Goal: Transaction & Acquisition: Purchase product/service

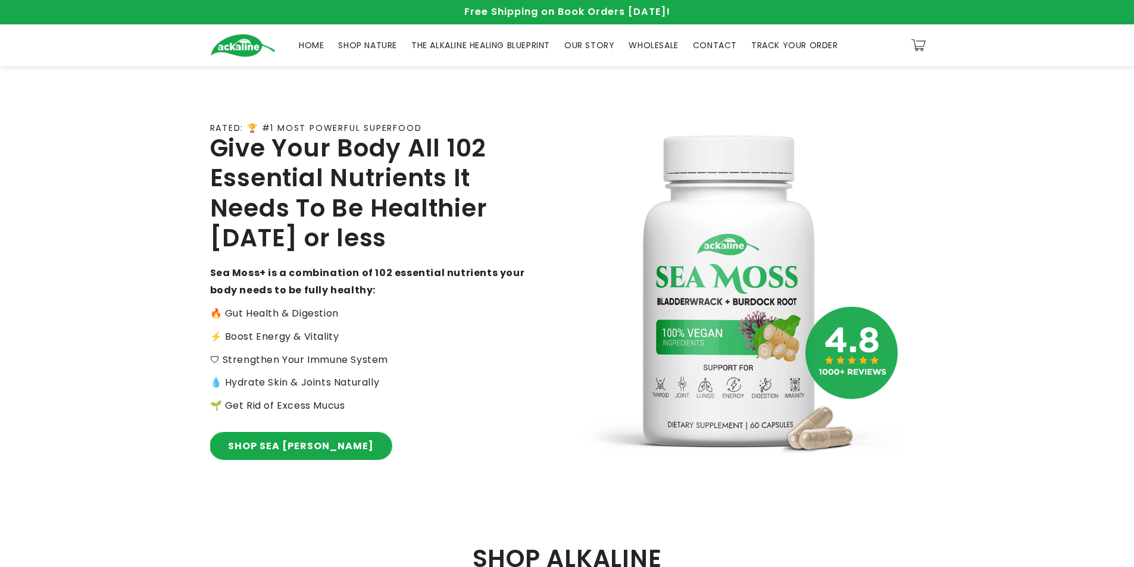
click at [285, 446] on link "SHOP SEA MOSS" at bounding box center [300, 446] width 181 height 27
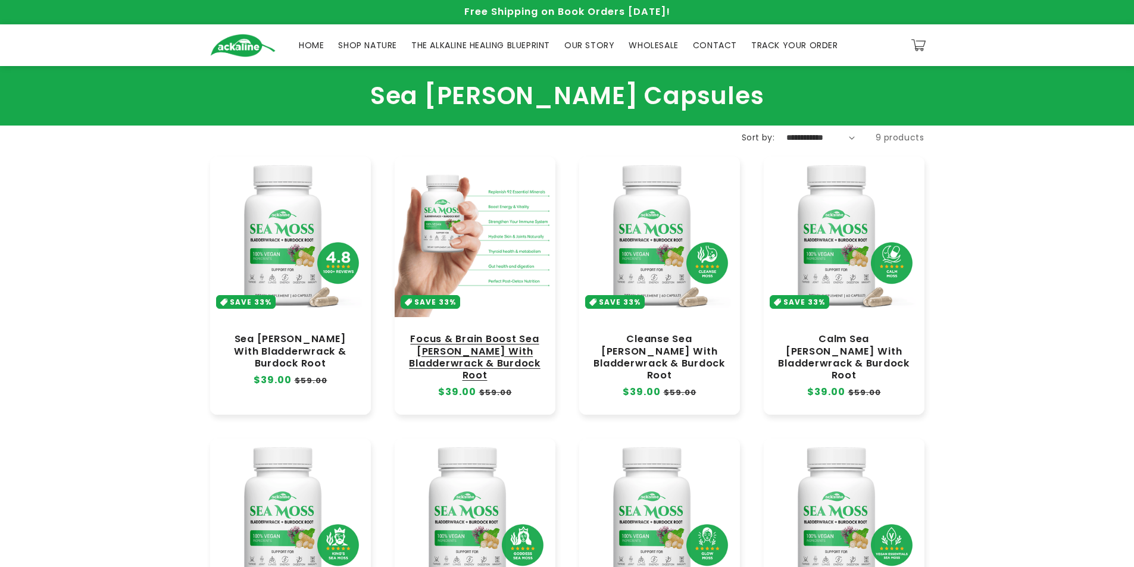
click at [483, 333] on link "Focus & Brain Boost Sea [PERSON_NAME] With Bladderwrack & Burdock Root" at bounding box center [474, 357] width 137 height 48
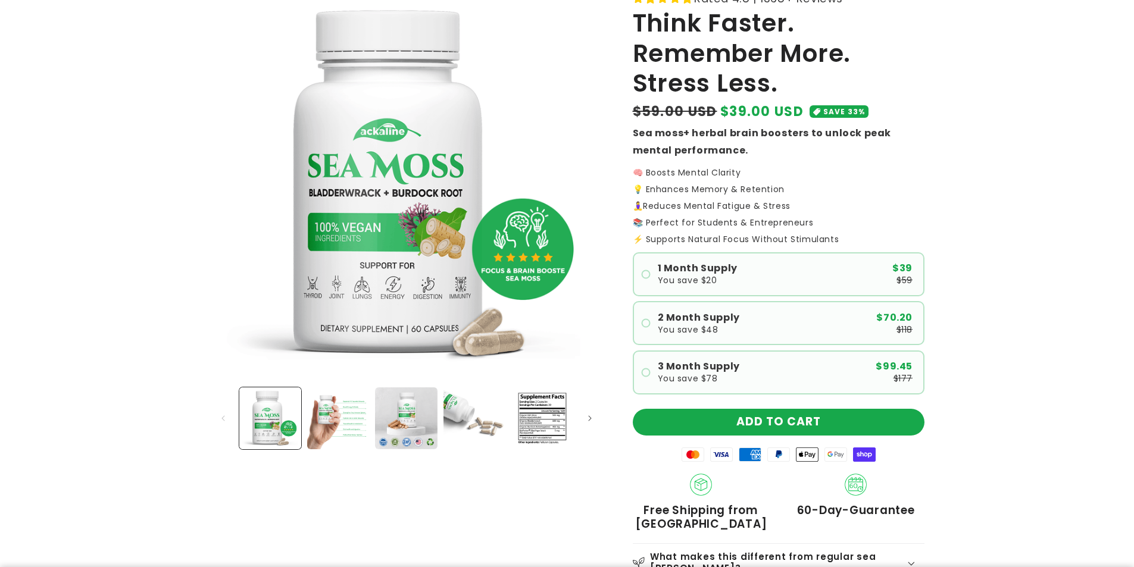
scroll to position [198, 0]
